Goal: Transaction & Acquisition: Purchase product/service

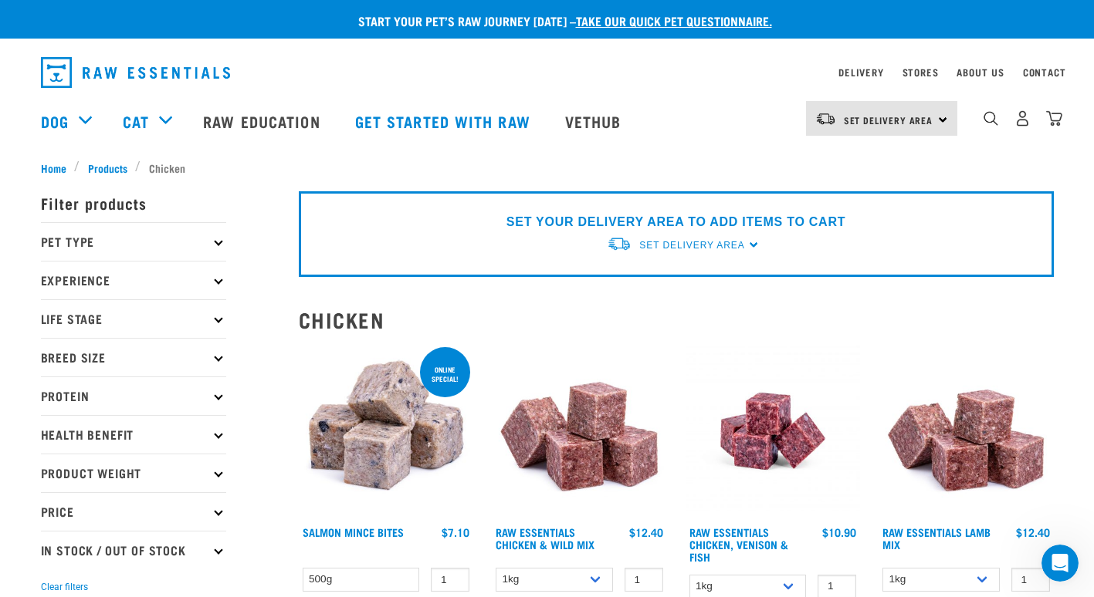
click at [694, 228] on p "SET YOUR DELIVERY AREA TO ADD ITEMS TO CART" at bounding box center [675, 222] width 339 height 19
click at [766, 247] on div "SET YOUR DELIVERY AREA TO ADD ITEMS TO CART Set Delivery Area North Island Sout…" at bounding box center [676, 234] width 755 height 86
click at [918, 70] on link "Stores" at bounding box center [920, 71] width 36 height 5
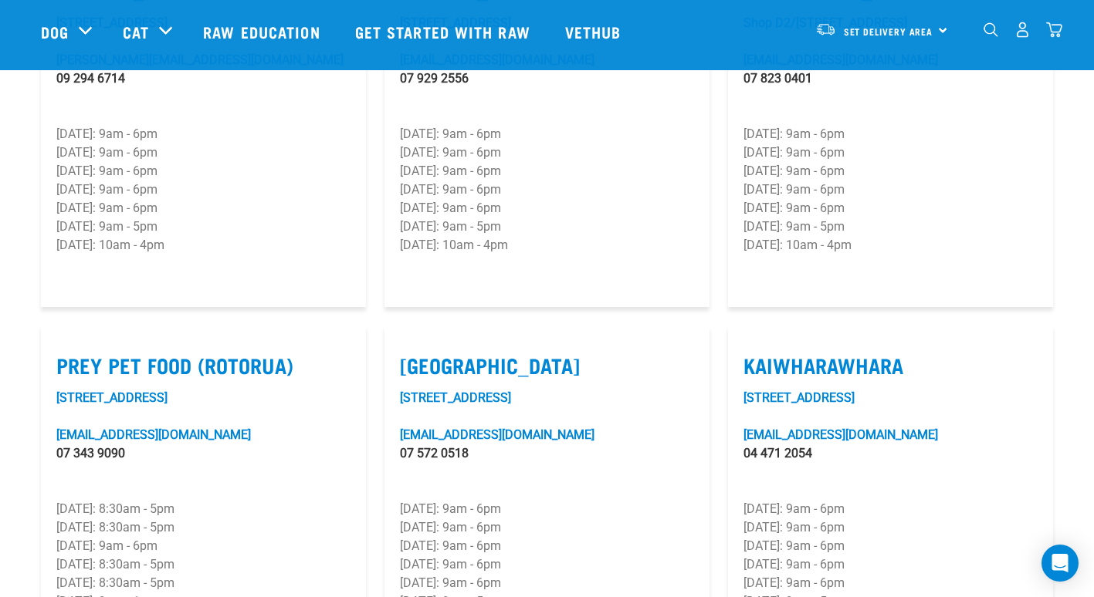
scroll to position [1775, 0]
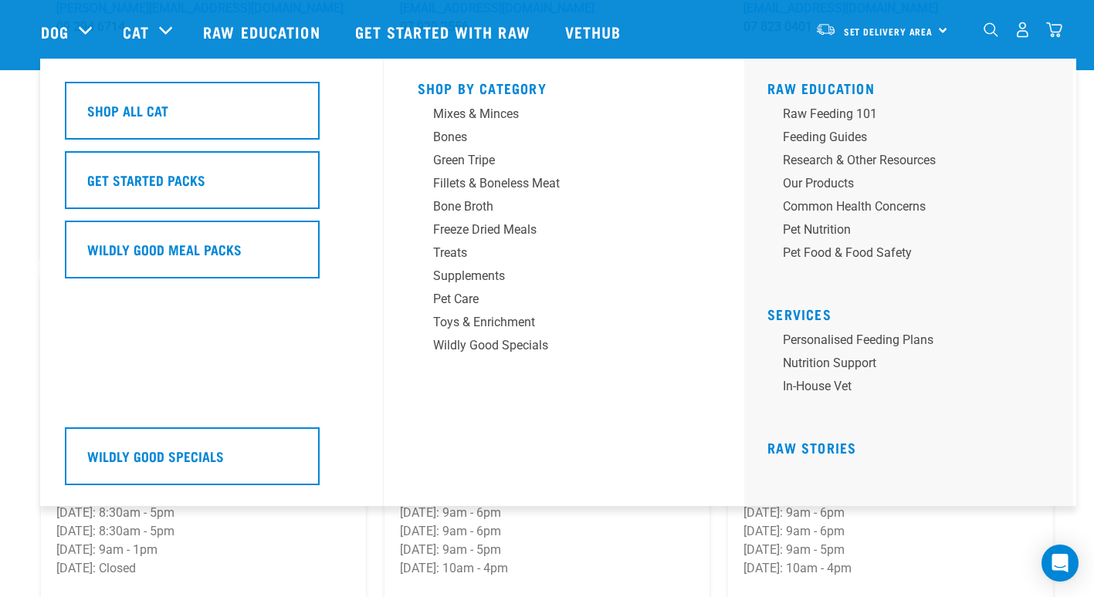
click at [153, 29] on div "Cat" at bounding box center [155, 32] width 65 height 62
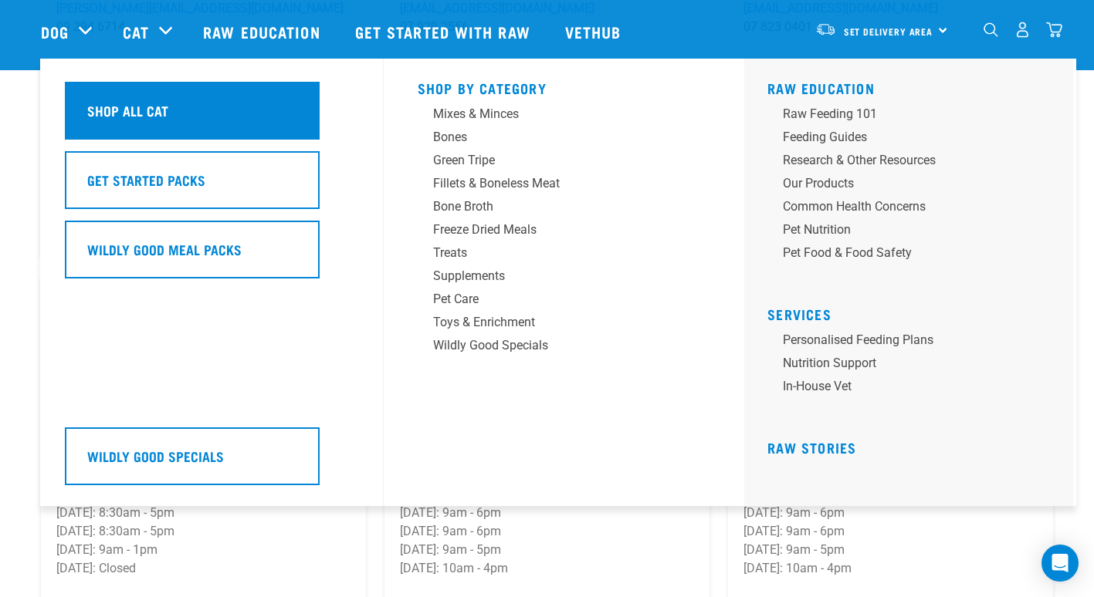
click at [124, 122] on div "Shop All Cat" at bounding box center [192, 111] width 255 height 58
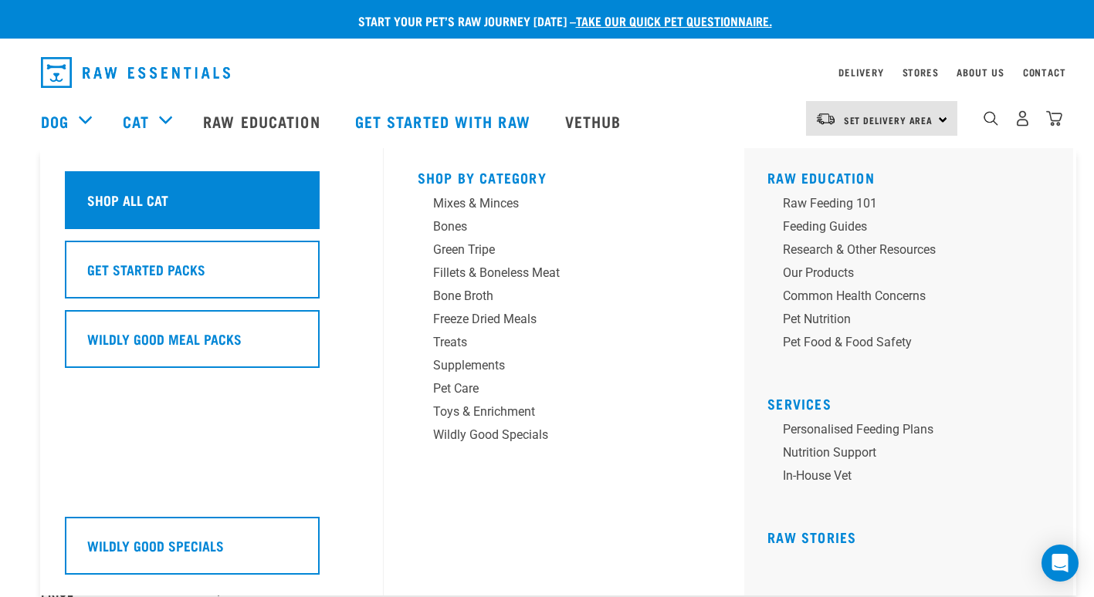
click at [148, 205] on h5 "Shop All Cat" at bounding box center [127, 200] width 81 height 20
click at [150, 205] on h5 "Shop All Cat" at bounding box center [127, 200] width 81 height 20
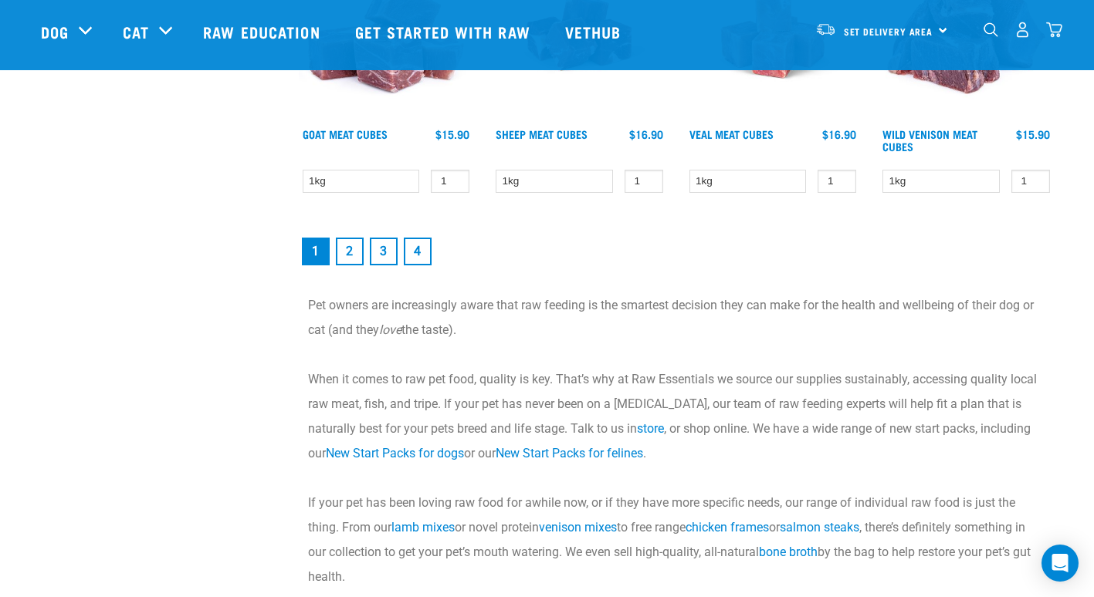
scroll to position [2315, 0]
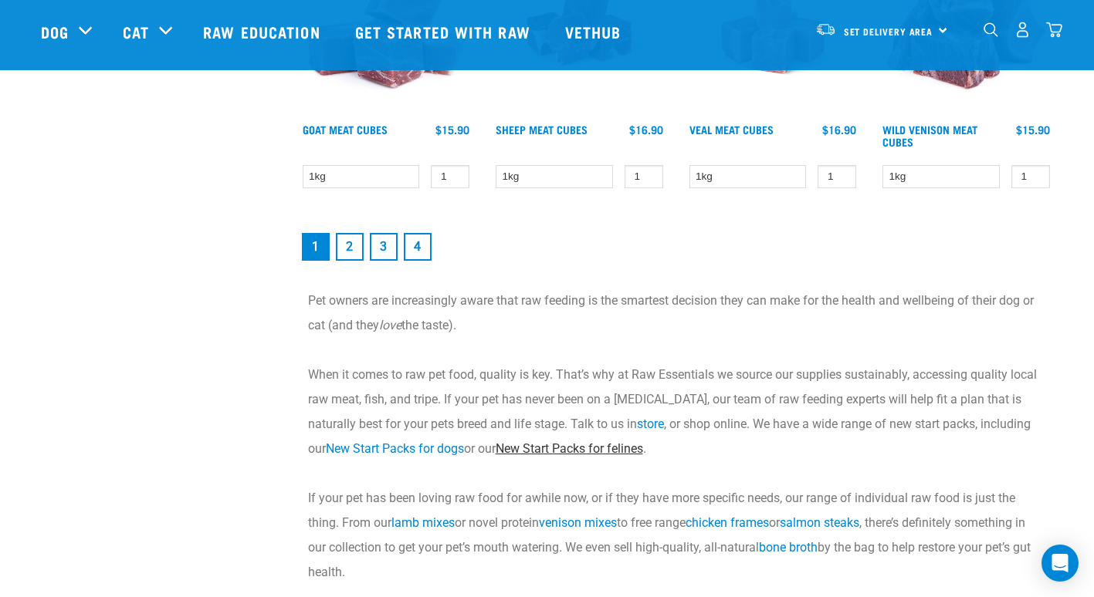
click at [594, 442] on link "New Start Packs for felines" at bounding box center [568, 448] width 147 height 15
